Goal: Task Accomplishment & Management: Use online tool/utility

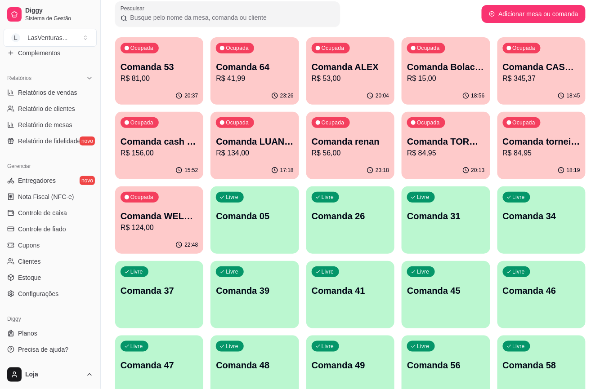
scroll to position [120, 0]
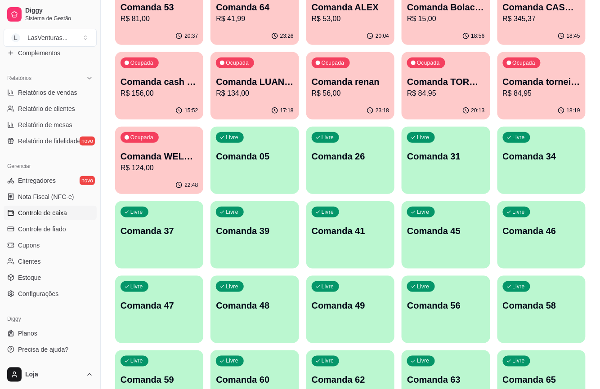
click at [45, 211] on span "Controle de caixa" at bounding box center [42, 213] width 49 height 9
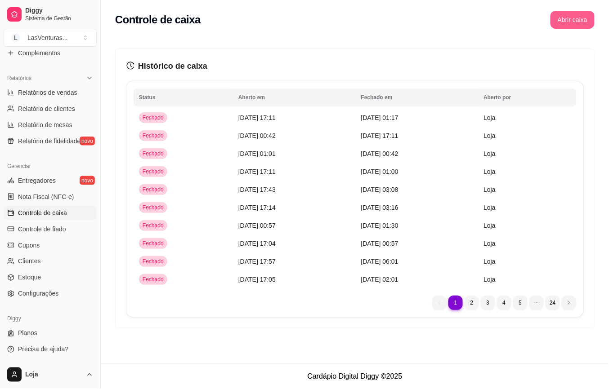
click at [577, 17] on button "Abrir caixa" at bounding box center [572, 20] width 44 height 18
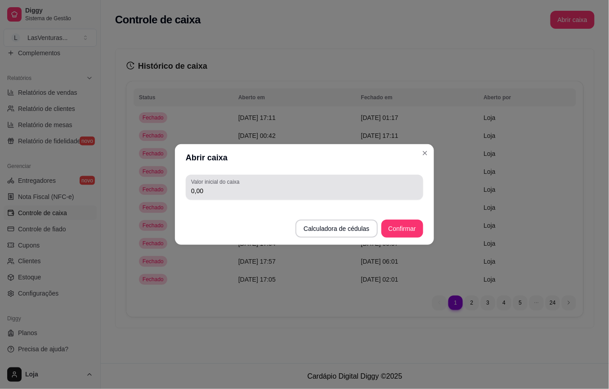
click at [255, 195] on input "0,00" at bounding box center [304, 191] width 227 height 9
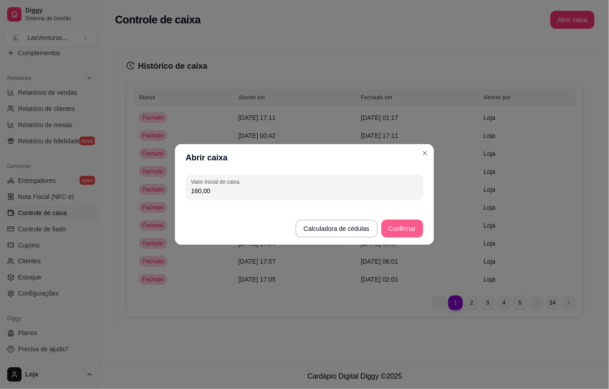
type input "160,00"
click at [402, 232] on button "Confirmar" at bounding box center [402, 229] width 42 height 18
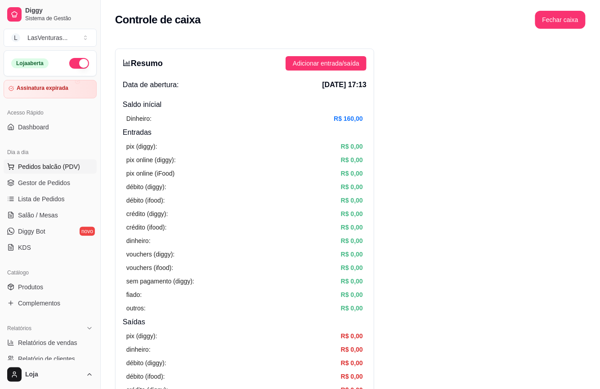
click at [29, 169] on span "Pedidos balcão (PDV)" at bounding box center [49, 166] width 62 height 9
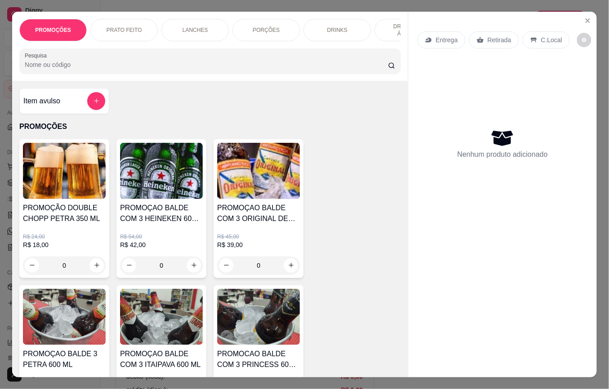
click at [125, 69] on input "Pesquisa" at bounding box center [206, 64] width 363 height 9
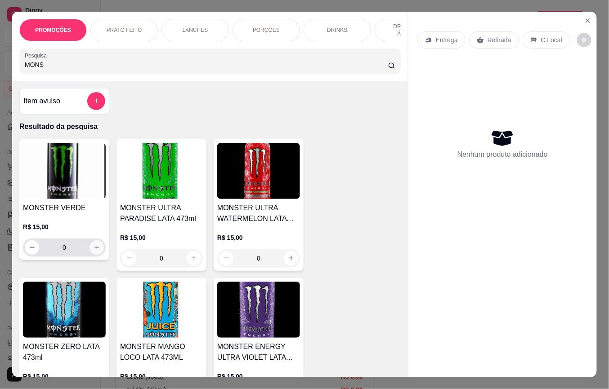
type input "MONS"
click at [94, 251] on icon "increase-product-quantity" at bounding box center [97, 248] width 7 height 7
type input "1"
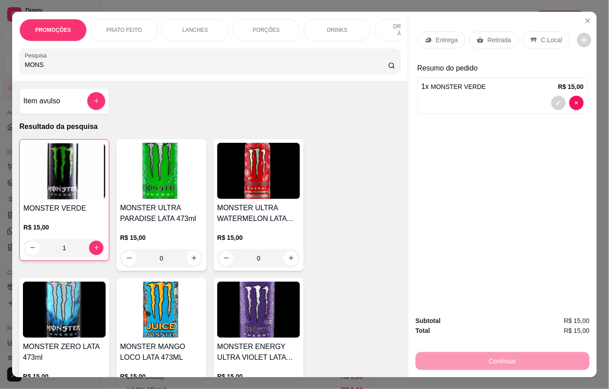
drag, startPoint x: 492, startPoint y: 35, endPoint x: 462, endPoint y: 298, distance: 264.7
click at [495, 36] on p "Retirada" at bounding box center [499, 40] width 24 height 9
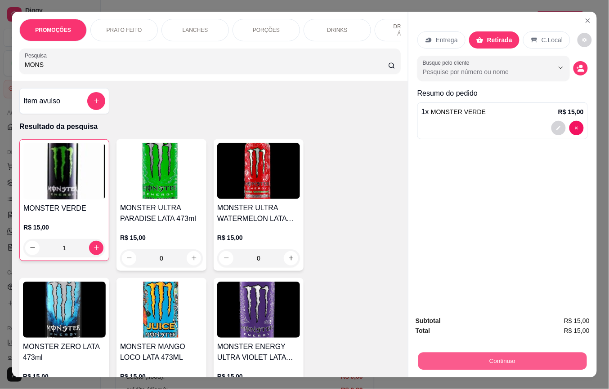
click at [451, 353] on button "Continuar" at bounding box center [502, 362] width 169 height 18
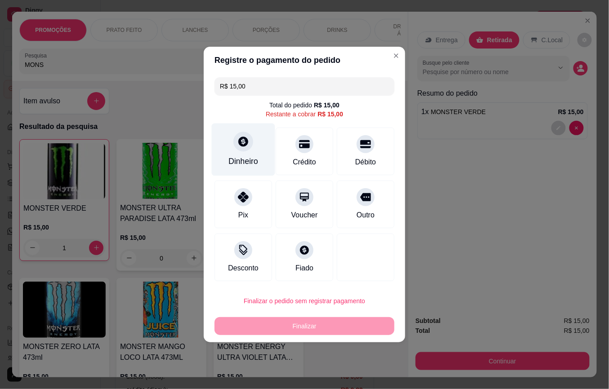
click at [241, 143] on icon at bounding box center [243, 142] width 12 height 12
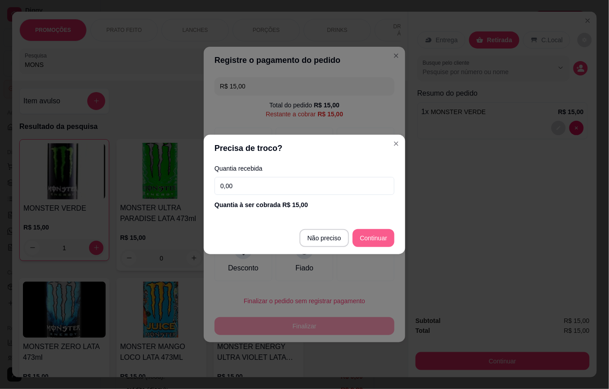
type input "R$ 0,00"
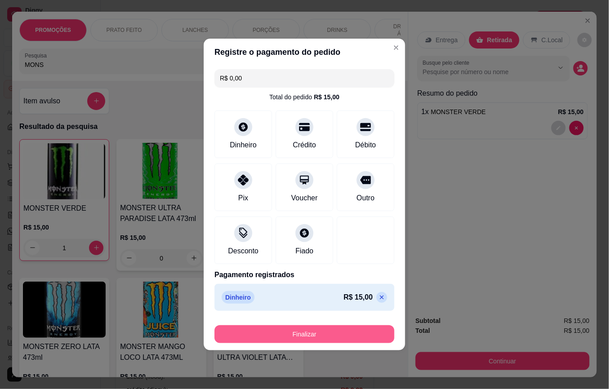
click at [299, 342] on button "Finalizar" at bounding box center [305, 335] width 180 height 18
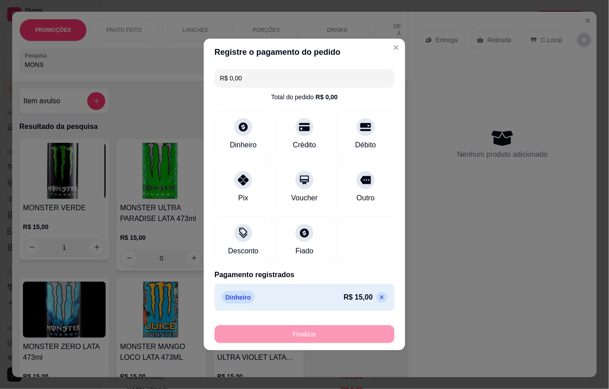
type input "0"
type input "-R$ 15,00"
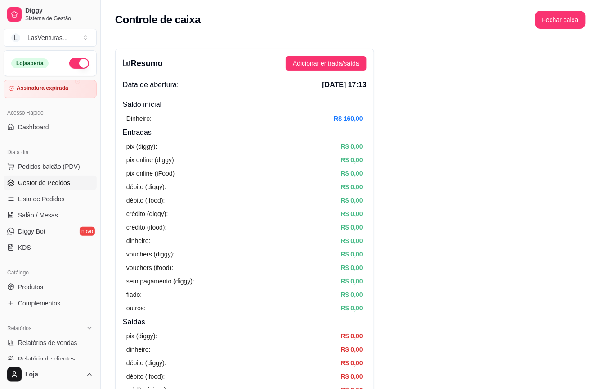
click at [47, 183] on span "Gestor de Pedidos" at bounding box center [44, 183] width 52 height 9
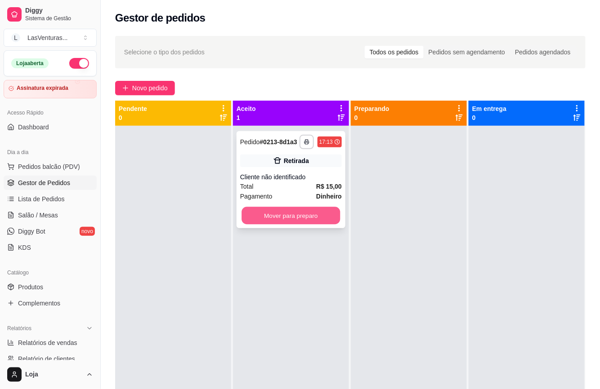
click at [285, 220] on button "Mover para preparo" at bounding box center [290, 216] width 98 height 18
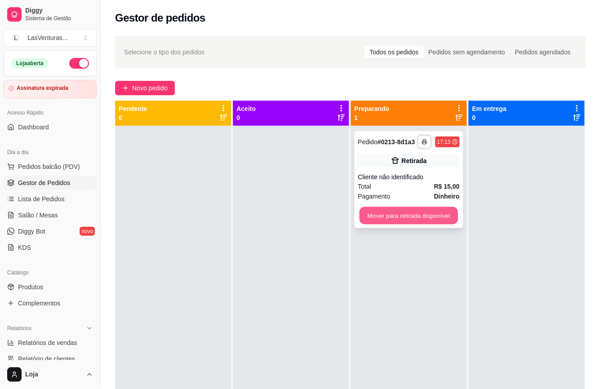
click at [427, 209] on button "Mover para retirada disponível" at bounding box center [408, 216] width 98 height 18
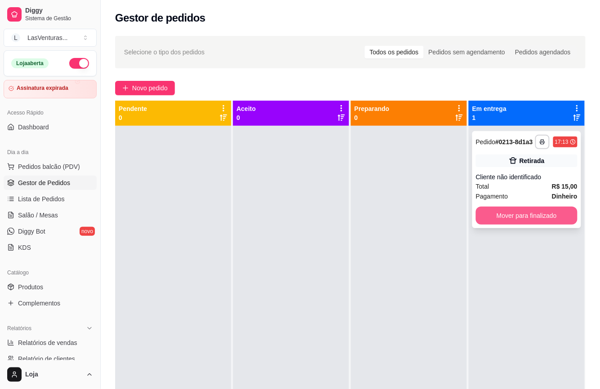
click at [517, 218] on button "Mover para finalizado" at bounding box center [527, 216] width 102 height 18
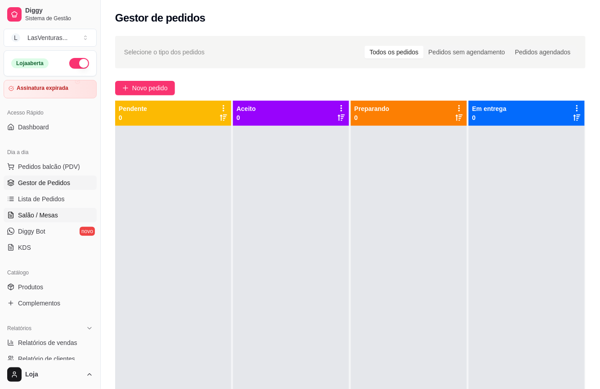
click at [45, 218] on span "Salão / Mesas" at bounding box center [38, 215] width 40 height 9
